Goal: Task Accomplishment & Management: Use online tool/utility

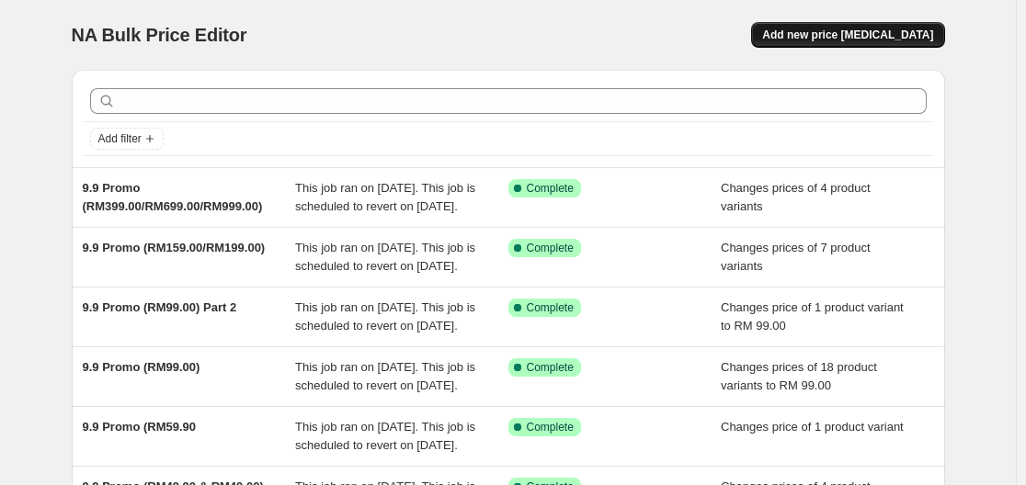
click at [845, 36] on span "Add new price [MEDICAL_DATA]" at bounding box center [847, 35] width 171 height 15
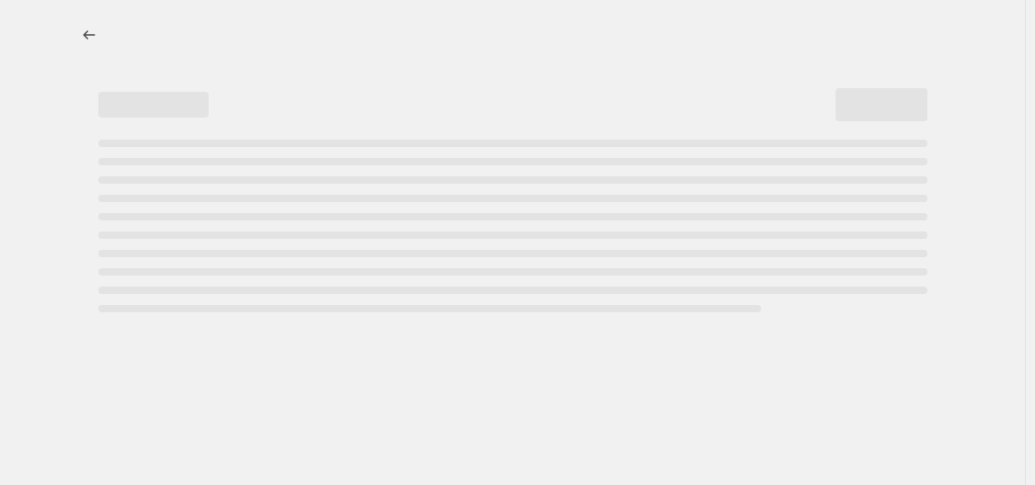
select select "percentage"
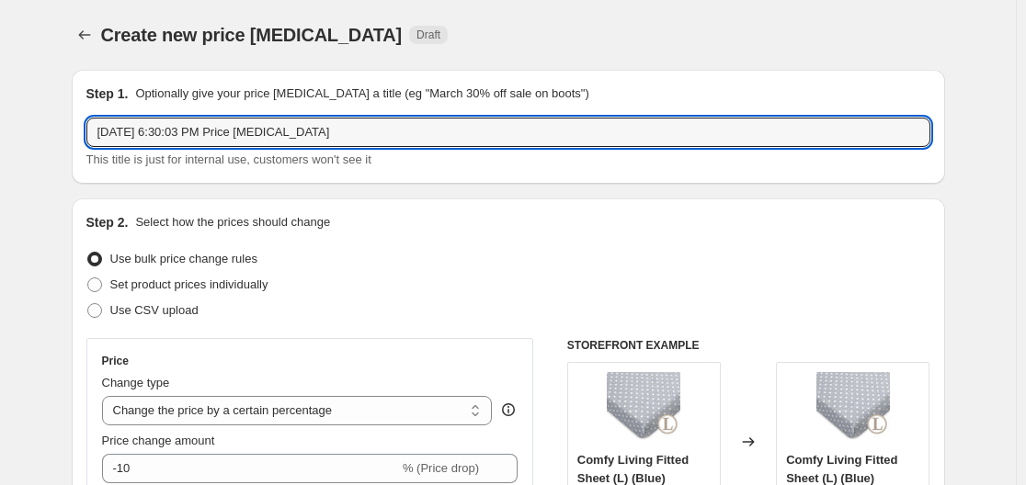
drag, startPoint x: 361, startPoint y: 138, endPoint x: 27, endPoint y: 141, distance: 334.5
type input "Hegen Promo (9/9 - 14/9)"
click at [515, 250] on div "Use bulk price change rules" at bounding box center [508, 259] width 844 height 26
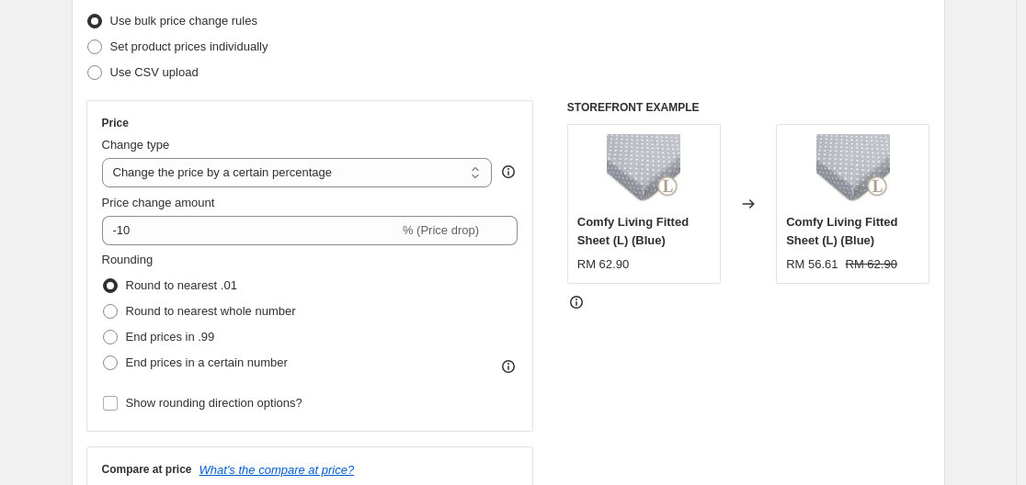
scroll to position [276, 0]
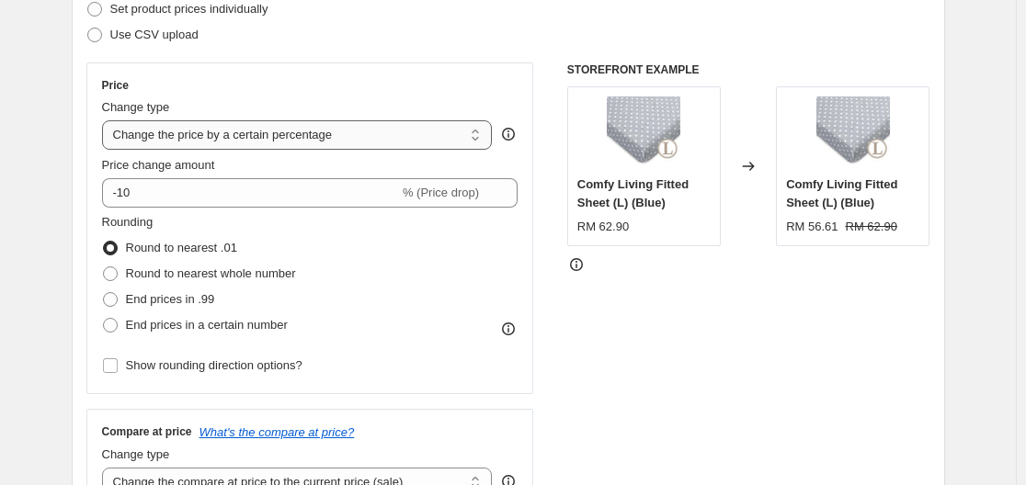
click at [224, 146] on select "Change the price to a certain amount Change the price by a certain amount Chang…" at bounding box center [297, 134] width 391 height 29
click at [665, 423] on div "STOREFRONT EXAMPLE Comfy Living Fitted Sheet (L) (Blue) RM 62.90 Changed to Com…" at bounding box center [748, 287] width 363 height 450
click at [376, 140] on select "Change the price to a certain amount Change the price by a certain amount Chang…" at bounding box center [297, 134] width 391 height 29
select select "by"
click at [106, 120] on select "Change the price to a certain amount Change the price by a certain amount Chang…" at bounding box center [297, 134] width 391 height 29
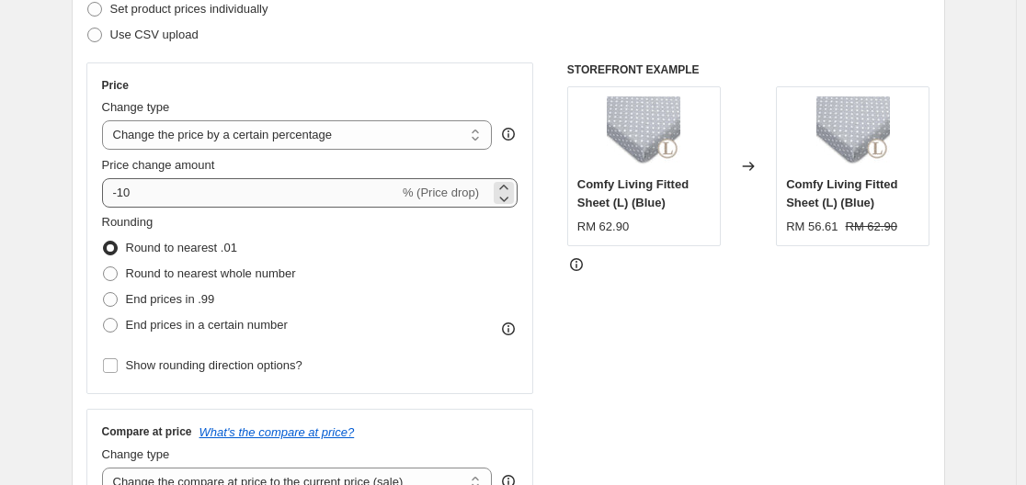
type input "-10.00"
click at [384, 144] on select "Change the price to a certain amount Change the price by a certain amount Chang…" at bounding box center [297, 134] width 391 height 29
click at [707, 387] on div "STOREFRONT EXAMPLE Comfy Living Fitted Sheet (L) (Blue) RM 62.90 Changed to Com…" at bounding box center [748, 287] width 363 height 450
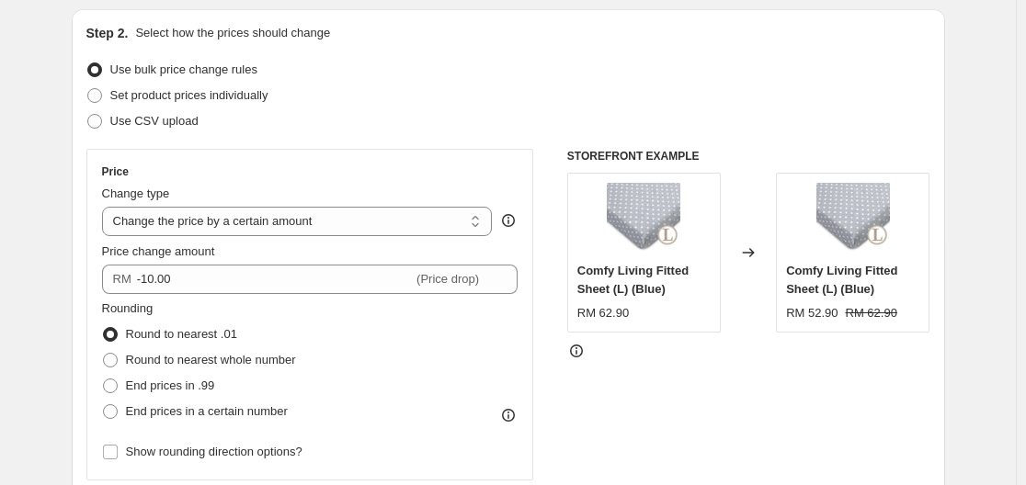
scroll to position [92, 0]
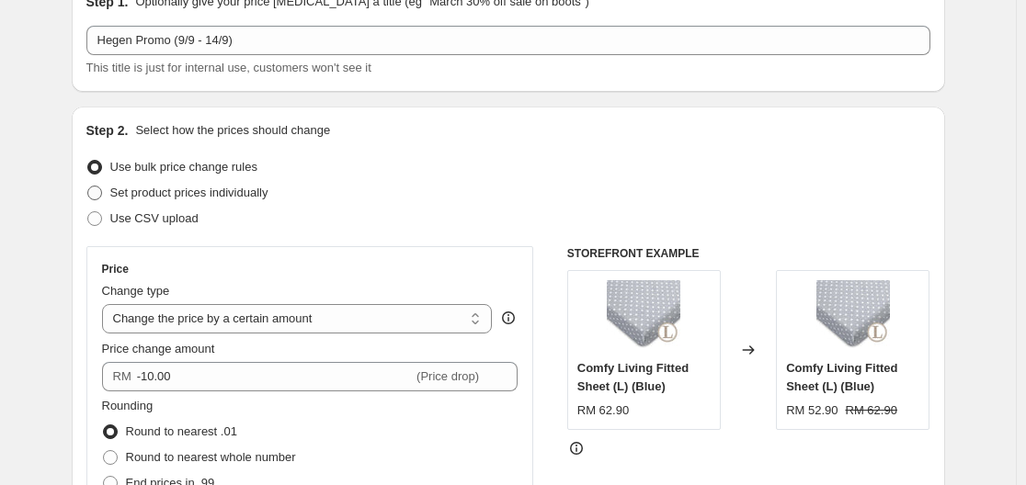
click at [223, 190] on span "Set product prices individually" at bounding box center [189, 193] width 158 height 14
click at [88, 187] on input "Set product prices individually" at bounding box center [87, 186] width 1 height 1
radio input "true"
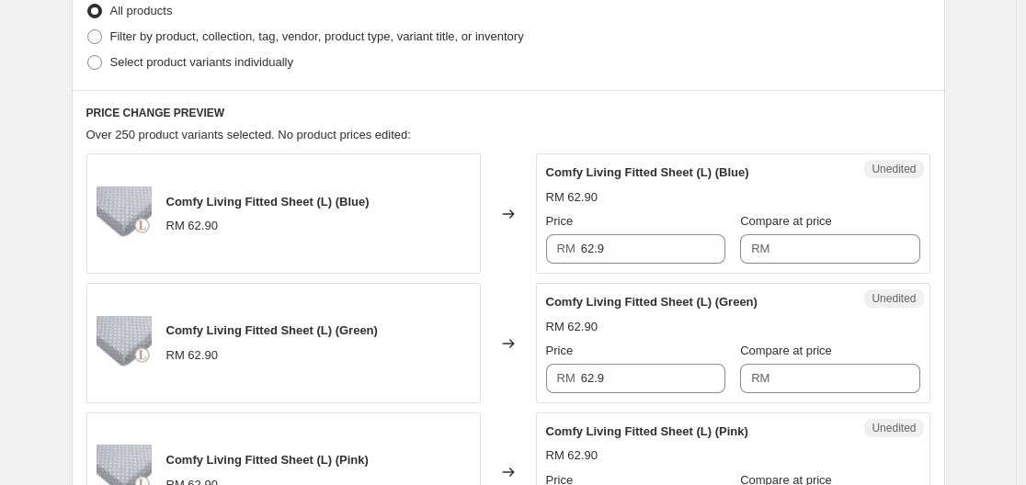
scroll to position [368, 0]
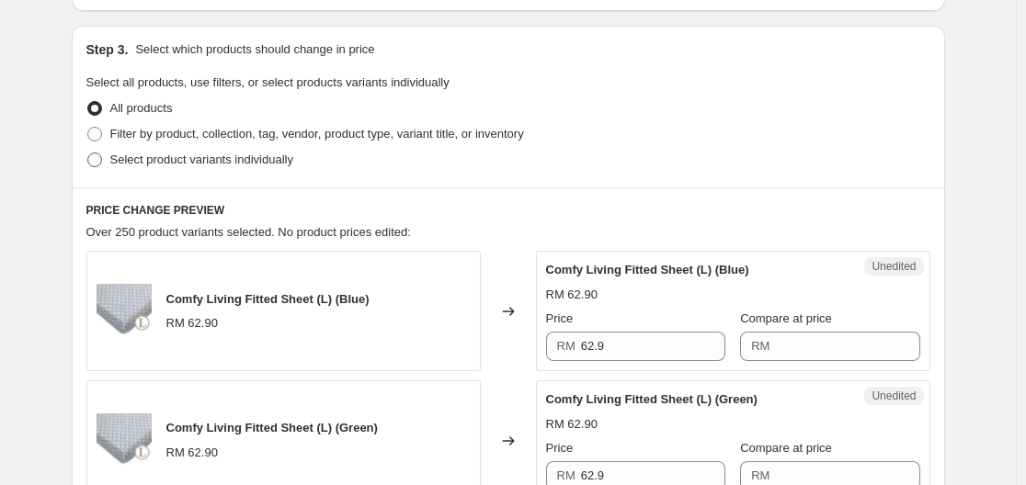
click at [148, 157] on span "Select product variants individually" at bounding box center [201, 160] width 183 height 14
click at [88, 153] on input "Select product variants individually" at bounding box center [87, 153] width 1 height 1
radio input "true"
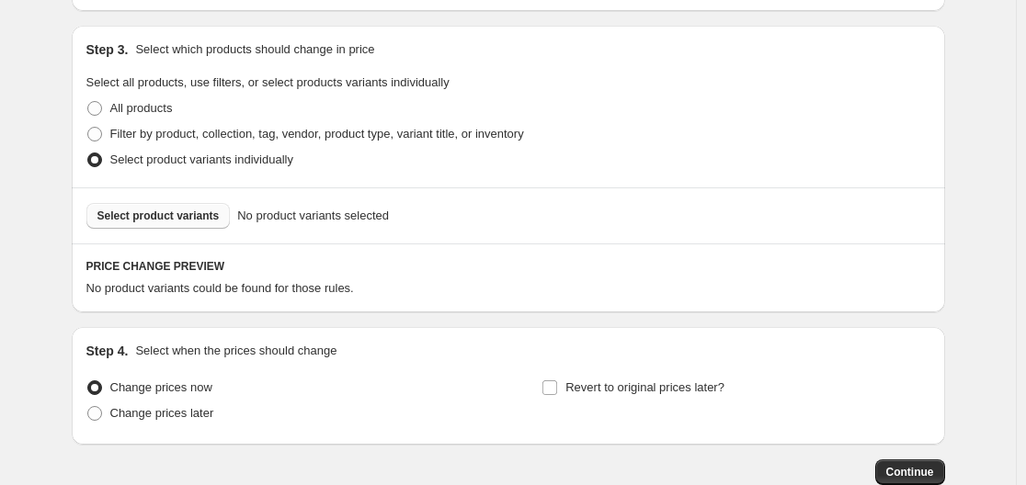
click at [189, 213] on span "Select product variants" at bounding box center [158, 216] width 122 height 15
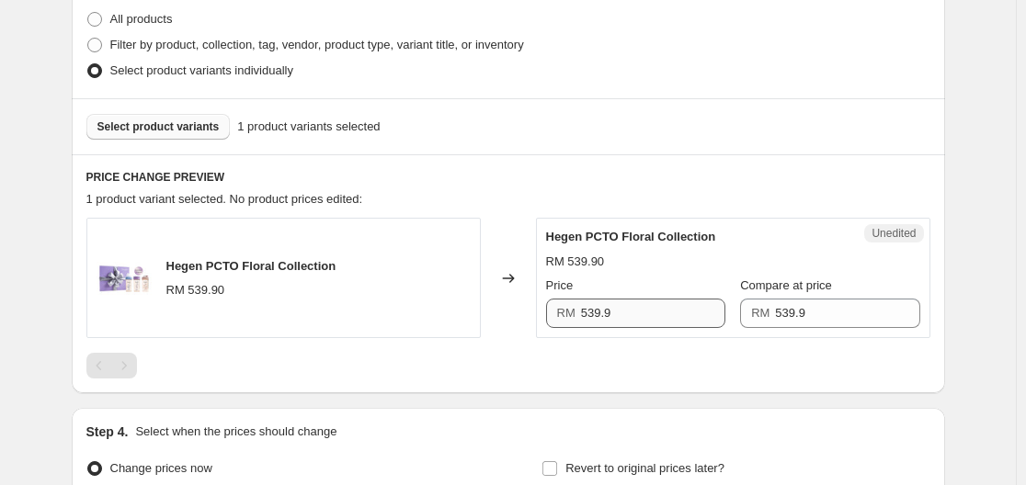
scroll to position [459, 0]
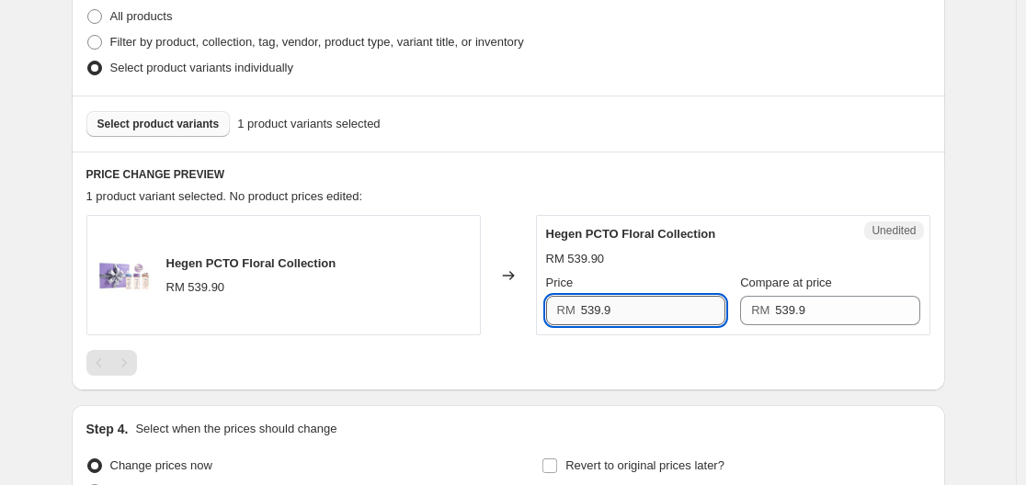
click at [648, 307] on input "539.9" at bounding box center [653, 310] width 144 height 29
drag, startPoint x: 658, startPoint y: 318, endPoint x: 491, endPoint y: 310, distance: 167.5
click at [491, 310] on div "Hegen PCTO Floral Collection RM 539.90 Changed to Unedited Hegen PCTO Floral Co…" at bounding box center [508, 275] width 844 height 120
type input "426.90"
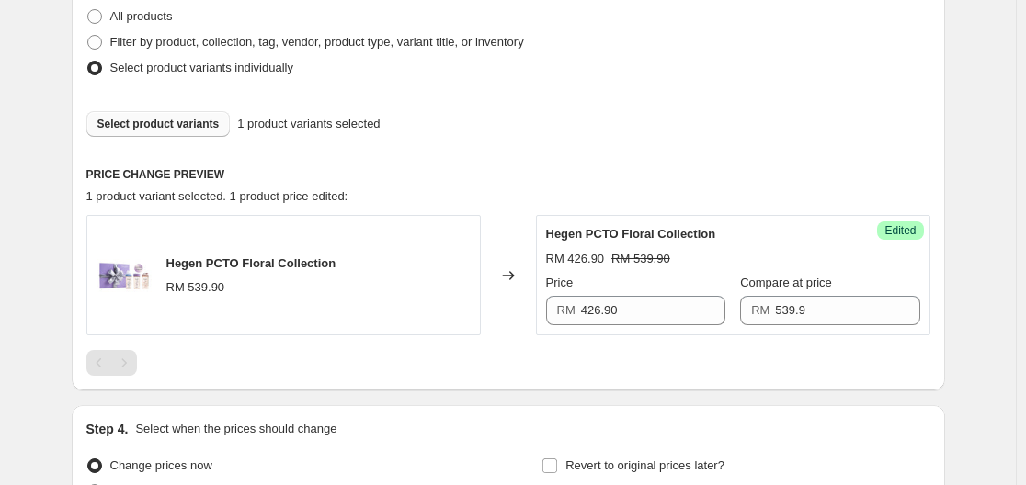
click at [571, 354] on div at bounding box center [508, 363] width 844 height 26
click at [176, 122] on span "Select product variants" at bounding box center [158, 124] width 122 height 15
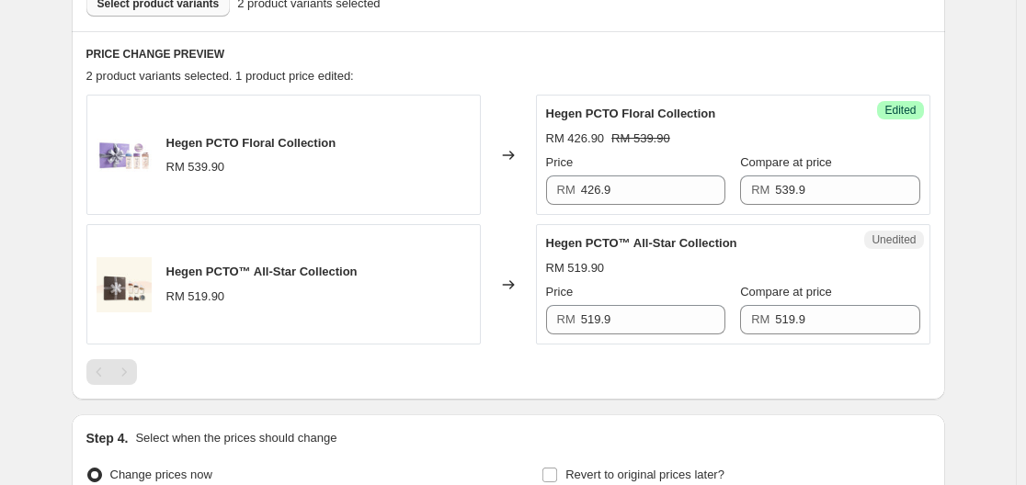
scroll to position [643, 0]
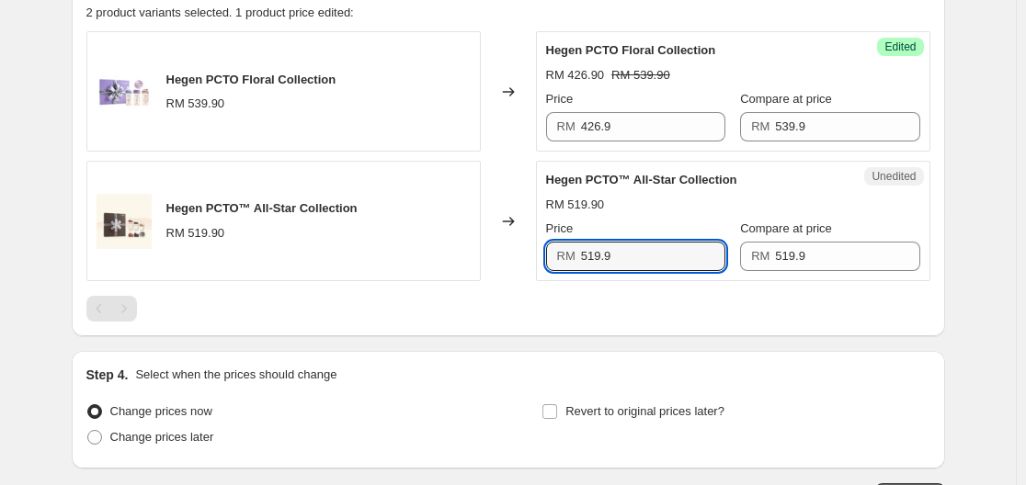
drag, startPoint x: 618, startPoint y: 259, endPoint x: 549, endPoint y: 257, distance: 68.9
click at [549, 257] on div "Unedited Hegen PCTO™ All-Star Collection RM 519.90 Price RM 519.9 Compare at pr…" at bounding box center [733, 221] width 394 height 120
type input "439.90"
click at [585, 328] on div "PRICE CHANGE PREVIEW 2 product variants selected. 1 product price edited: Hegen…" at bounding box center [508, 152] width 873 height 369
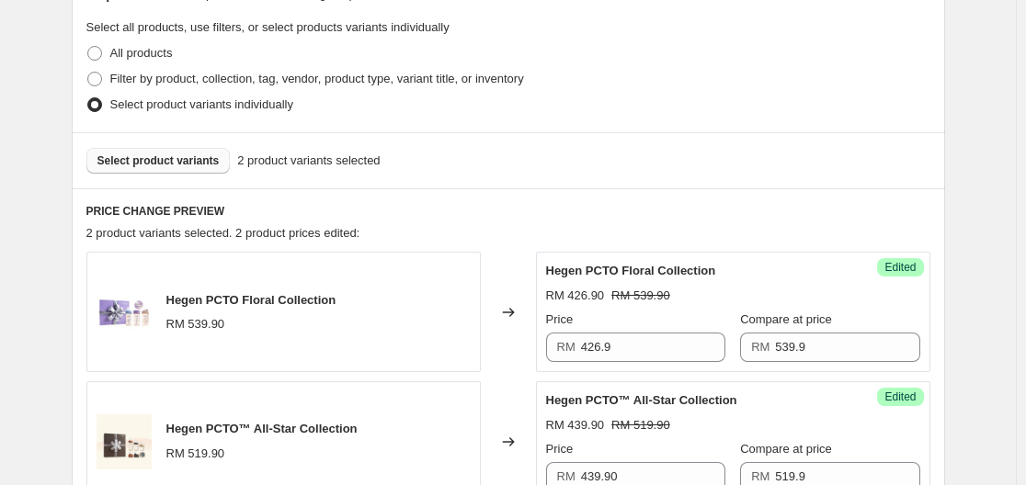
scroll to position [368, 0]
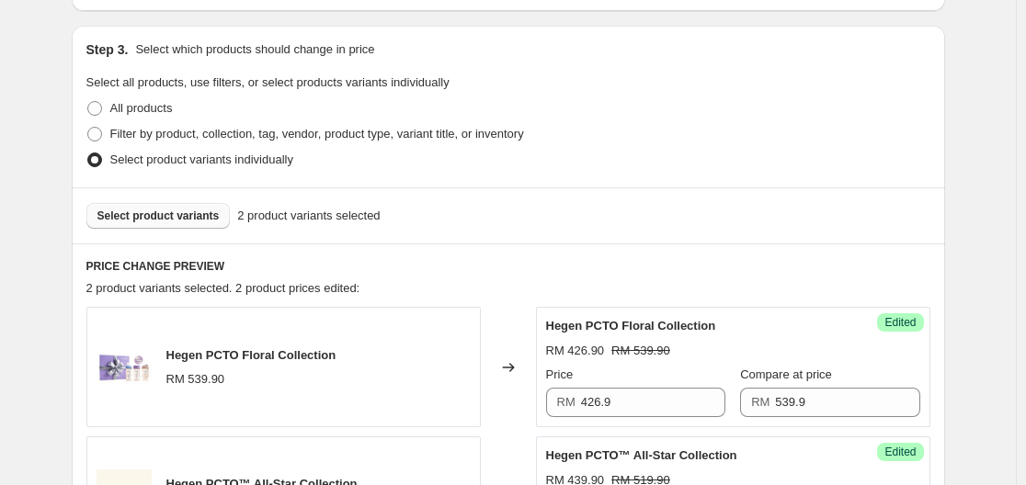
click at [196, 221] on span "Select product variants" at bounding box center [158, 216] width 122 height 15
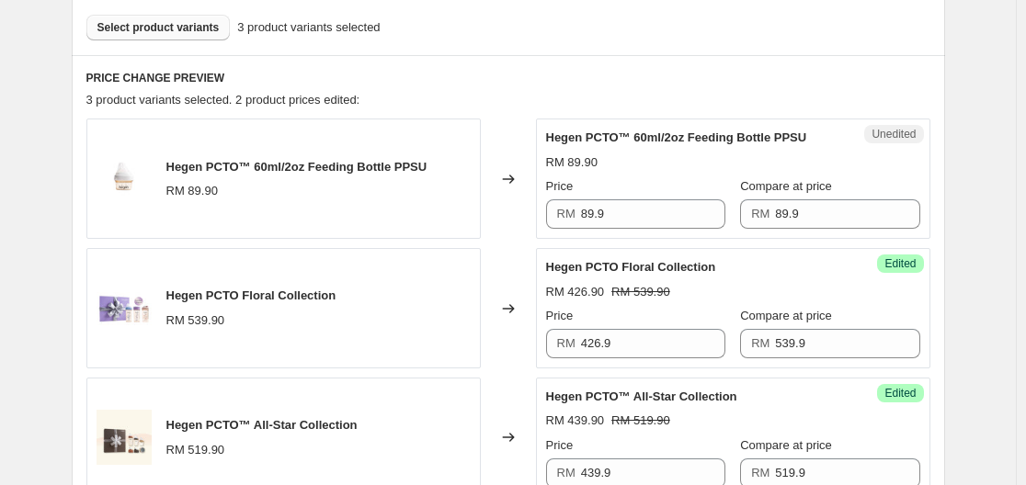
scroll to position [551, 0]
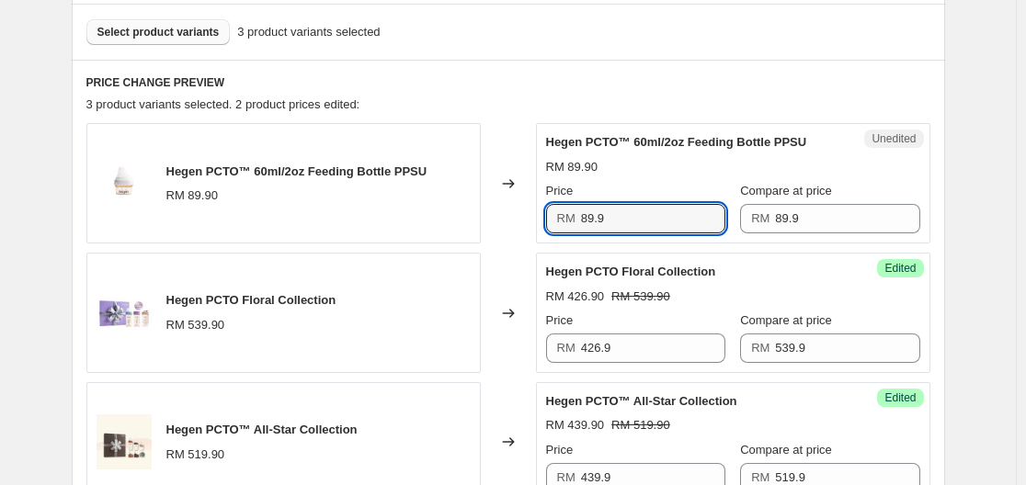
drag, startPoint x: 636, startPoint y: 222, endPoint x: 548, endPoint y: 212, distance: 88.8
click at [548, 212] on div "Unedited Hegen PCTO™ 60ml/2oz Feeding Bottle PPSU RM 89.90 Price RM 89.9 Compar…" at bounding box center [733, 183] width 394 height 120
type input "78.90"
click at [736, 79] on h6 "PRICE CHANGE PREVIEW" at bounding box center [508, 82] width 844 height 15
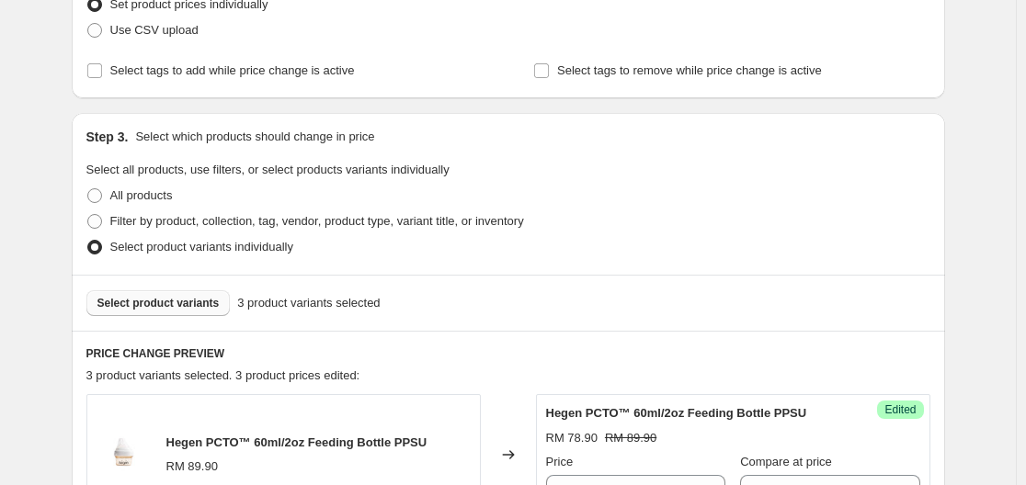
scroll to position [276, 0]
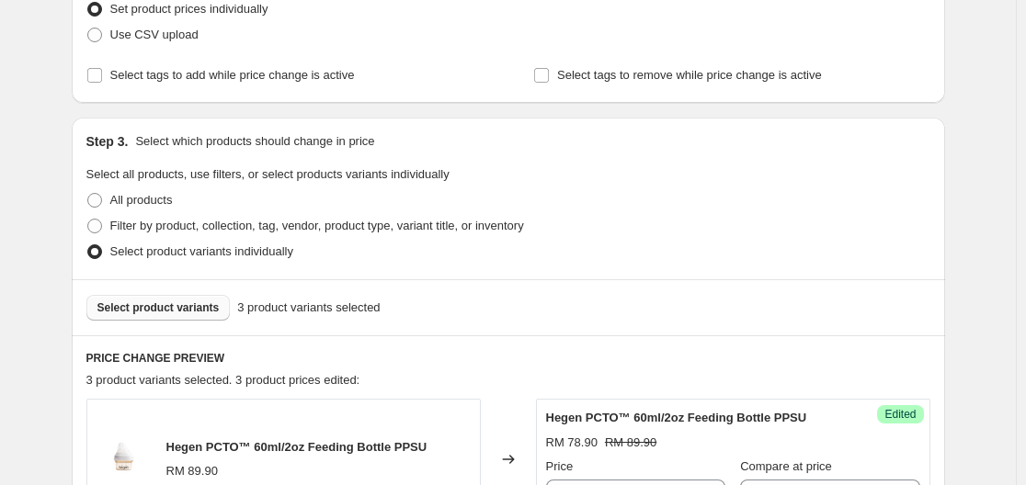
click at [181, 306] on span "Select product variants" at bounding box center [158, 307] width 122 height 15
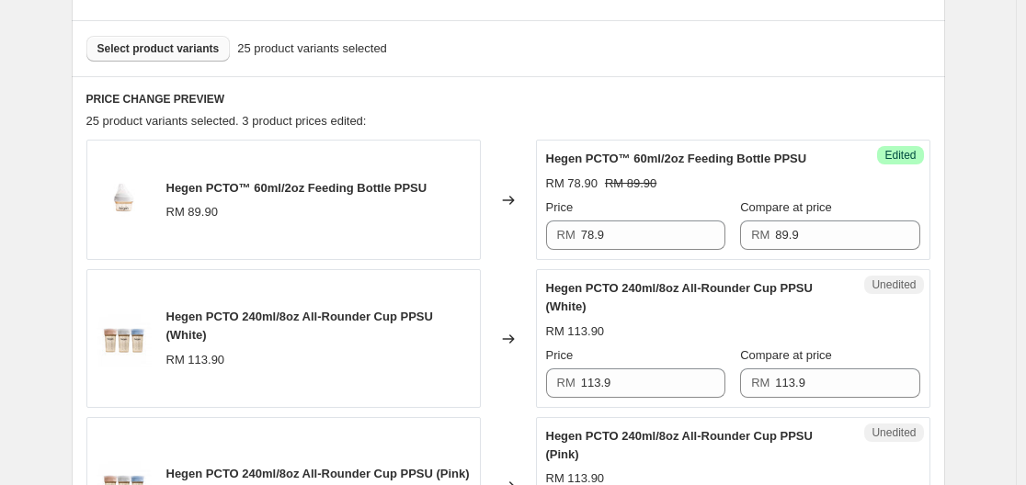
scroll to position [627, 0]
